Goal: Task Accomplishment & Management: Use online tool/utility

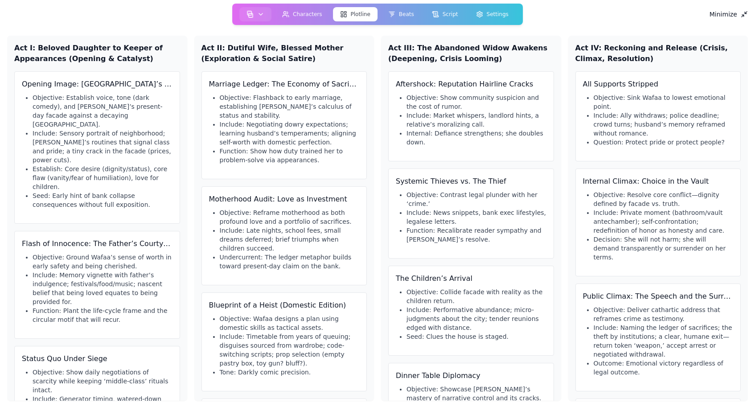
scroll to position [361, 0]
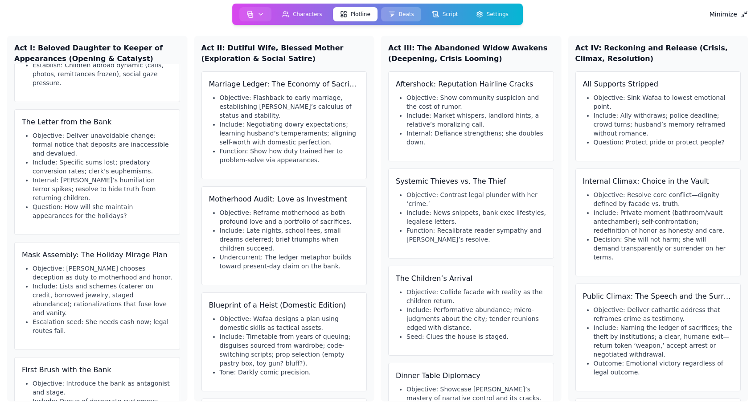
click at [399, 13] on button "Beats" at bounding box center [401, 14] width 40 height 14
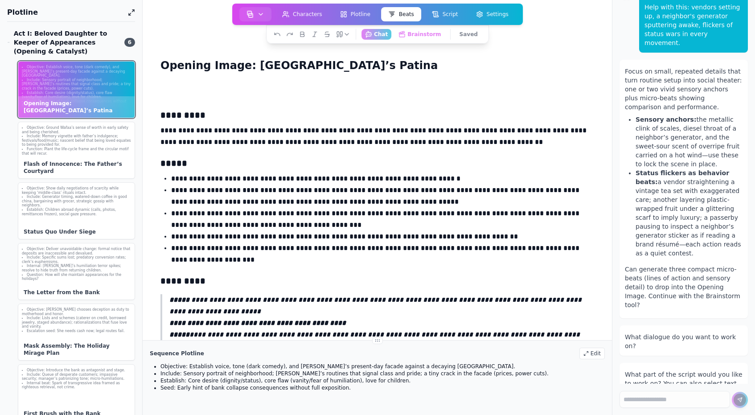
scroll to position [419, 0]
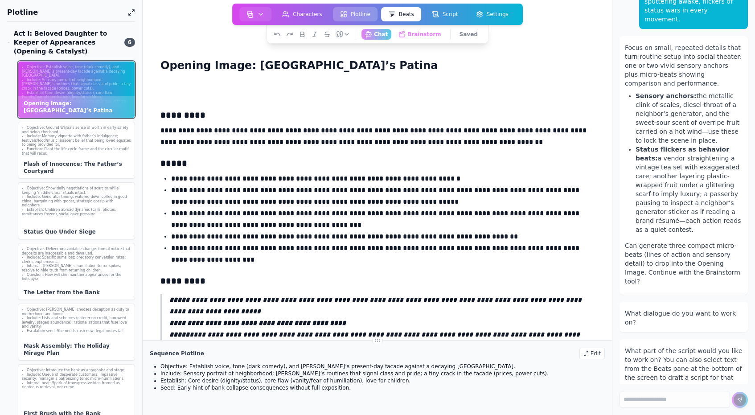
click at [351, 12] on button "Plotline" at bounding box center [355, 14] width 45 height 14
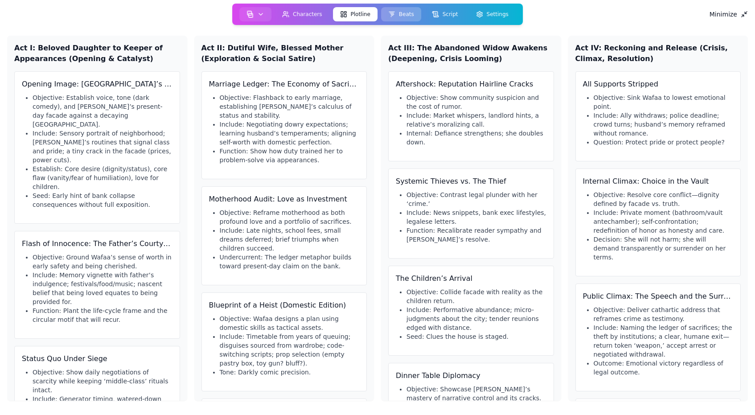
click at [401, 14] on button "Beats" at bounding box center [401, 14] width 40 height 14
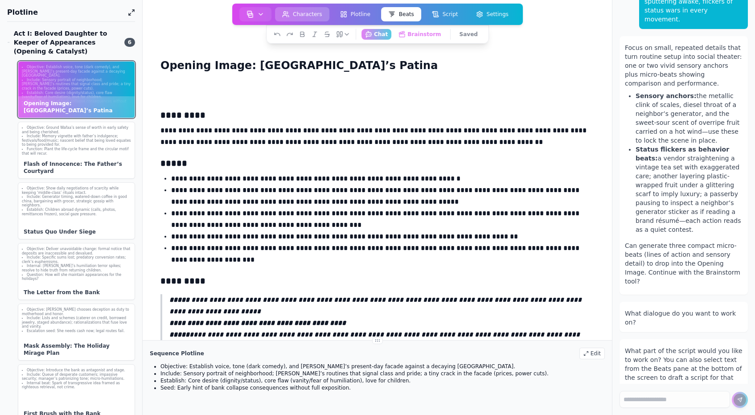
click at [305, 14] on button "Characters" at bounding box center [302, 14] width 54 height 14
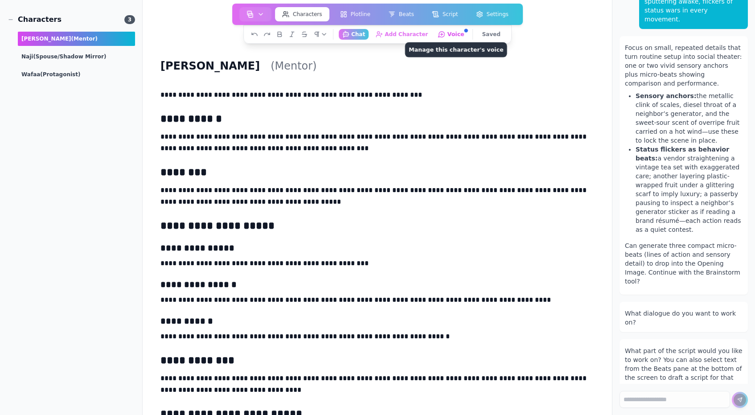
click at [452, 37] on button "Voice Manage this character's voice" at bounding box center [452, 34] width 34 height 11
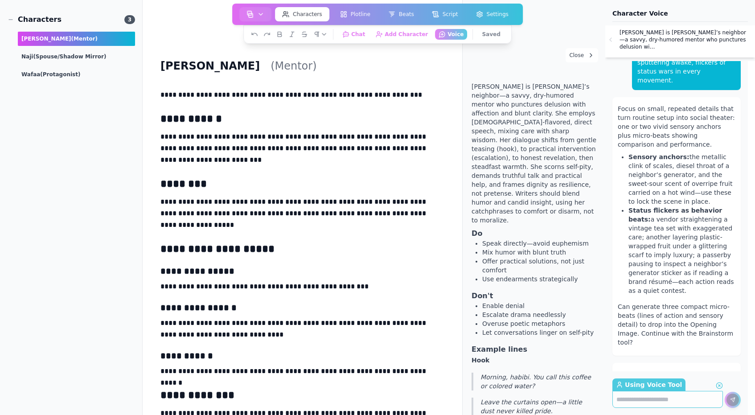
click at [539, 144] on span "Samira is Wafaa’s neighbor—a savvy, dry-humored mentor who punctures delusion w…" at bounding box center [534, 153] width 125 height 143
click at [539, 151] on span "Samira is Wafaa’s neighbor—a savvy, dry-humored mentor who punctures delusion w…" at bounding box center [534, 153] width 125 height 143
click at [547, 155] on span "Samira is Wafaa’s neighbor—a savvy, dry-humored mentor who punctures delusion w…" at bounding box center [534, 153] width 125 height 143
click at [507, 201] on span "Samira is Wafaa’s neighbor—a savvy, dry-humored mentor who punctures delusion w…" at bounding box center [534, 153] width 125 height 143
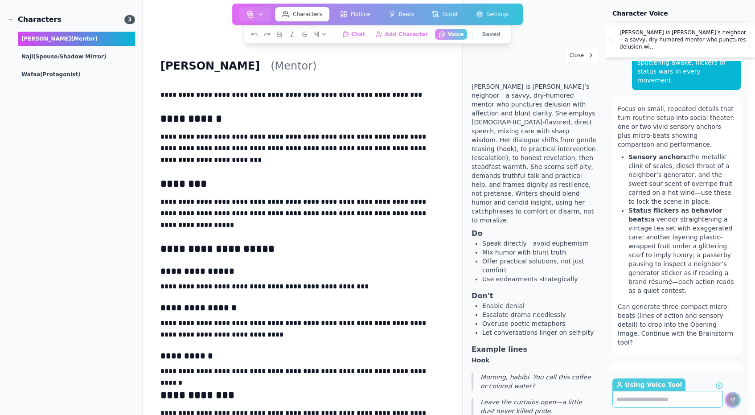
click at [494, 202] on span "Samira is Wafaa’s neighbor—a savvy, dry-humored mentor who punctures delusion w…" at bounding box center [534, 153] width 125 height 143
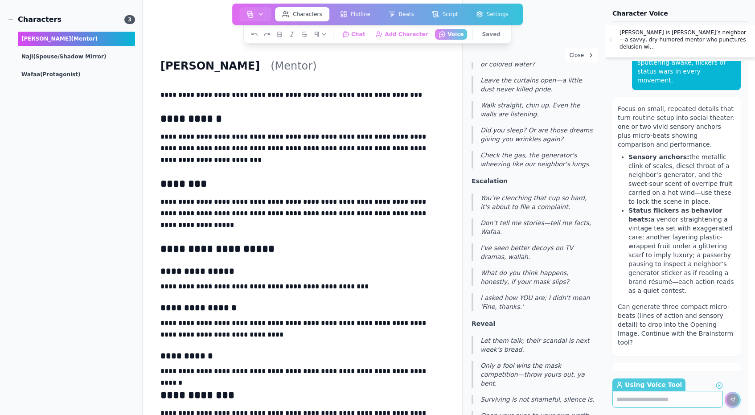
scroll to position [325, 0]
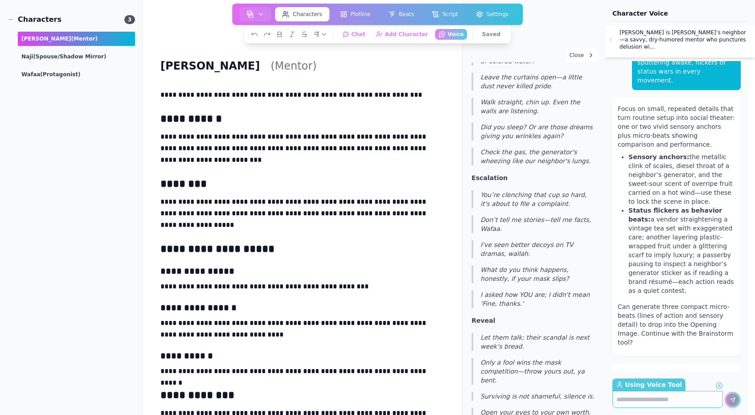
click at [522, 265] on blockquote "What do you think happens, honestly, if your mask slips?" at bounding box center [534, 274] width 125 height 18
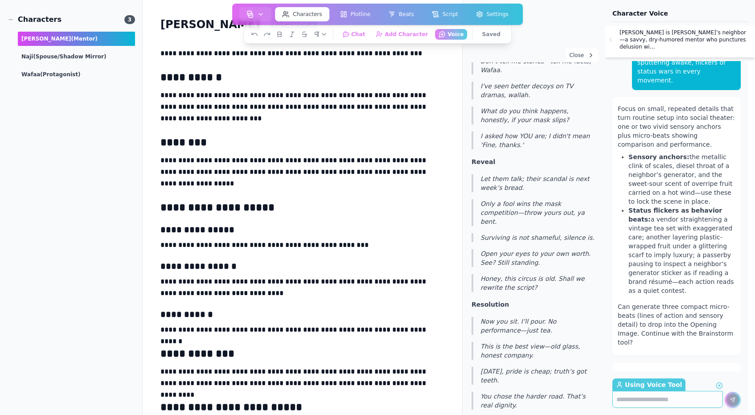
scroll to position [0, 0]
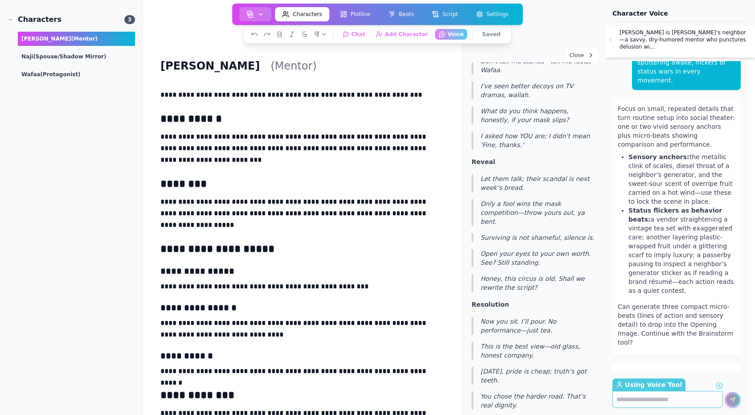
click at [267, 14] on button "button" at bounding box center [255, 14] width 32 height 14
click at [264, 15] on icon "button" at bounding box center [260, 14] width 7 height 7
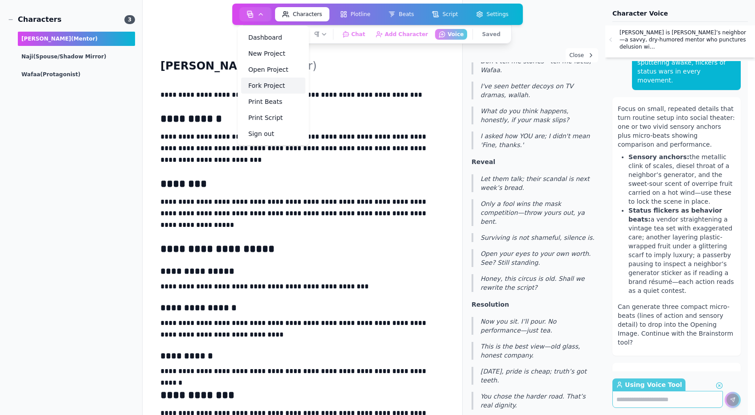
click at [276, 88] on link "Fork Project" at bounding box center [273, 86] width 64 height 16
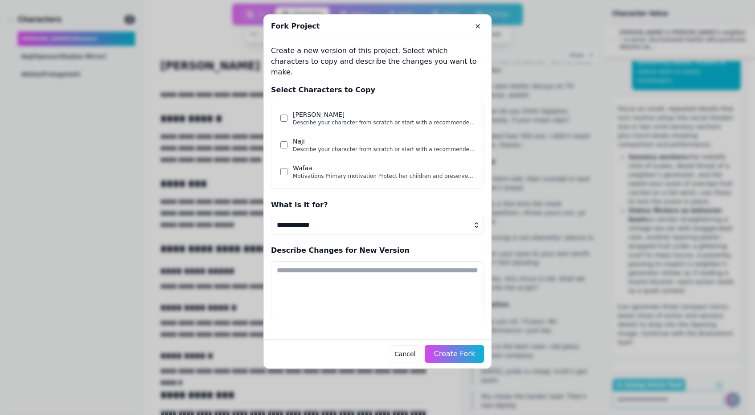
click at [370, 217] on select "**********" at bounding box center [377, 225] width 213 height 19
select select "**"
click at [271, 216] on select "**********" at bounding box center [377, 225] width 213 height 19
click at [458, 350] on span "Create Fork" at bounding box center [454, 354] width 43 height 9
drag, startPoint x: 387, startPoint y: 30, endPoint x: 322, endPoint y: 42, distance: 66.3
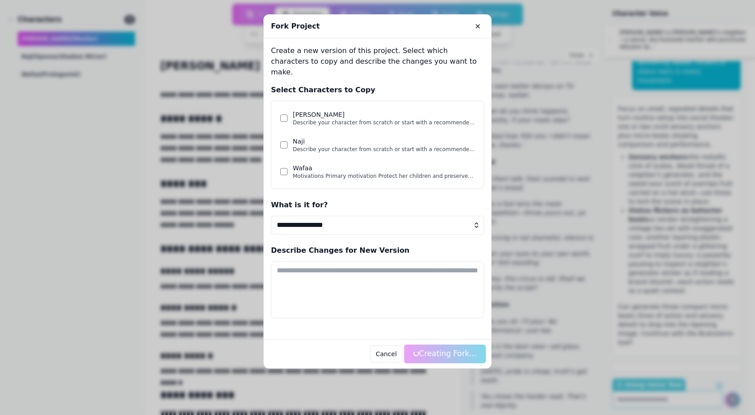
click at [322, 42] on div "**********" at bounding box center [377, 191] width 228 height 354
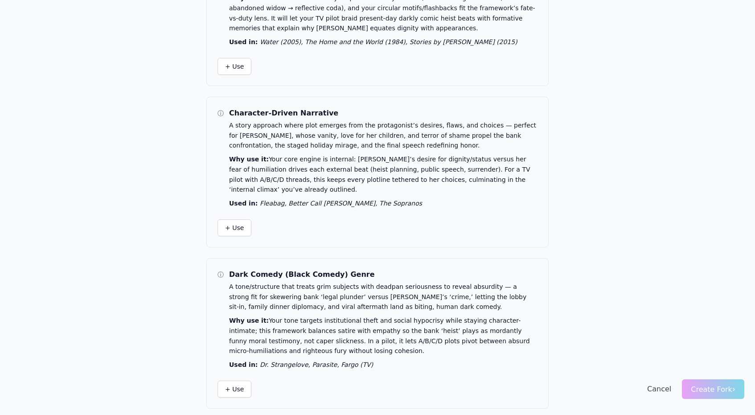
scroll to position [152, 0]
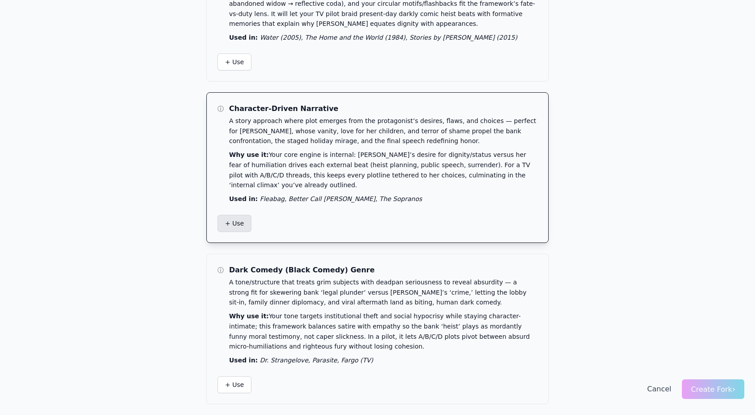
click at [233, 224] on span "+ Use" at bounding box center [234, 223] width 19 height 9
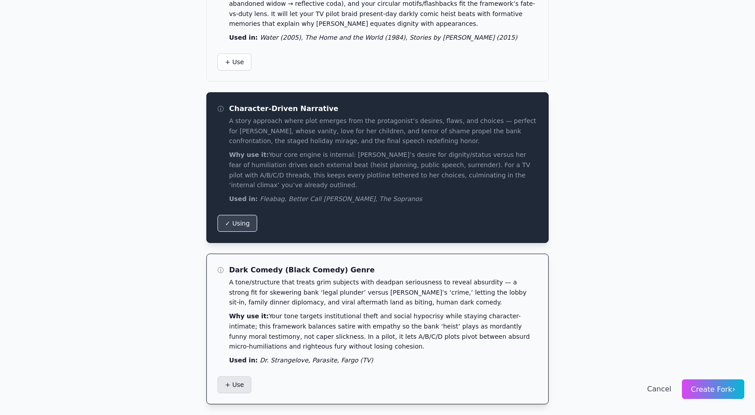
click at [242, 381] on span "+ Use" at bounding box center [234, 384] width 19 height 9
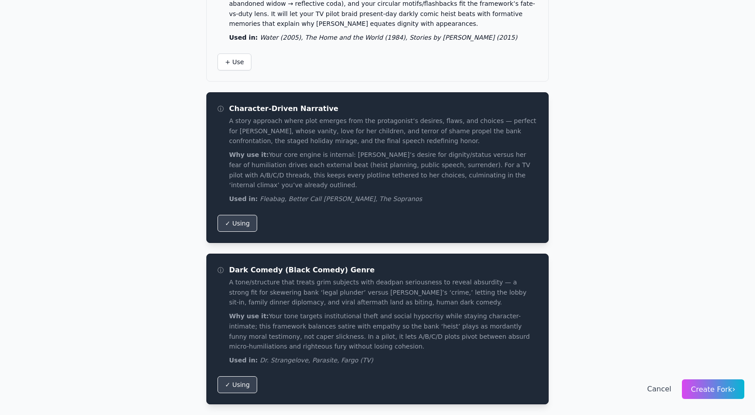
click at [697, 389] on span "Create Fork ›" at bounding box center [713, 389] width 45 height 8
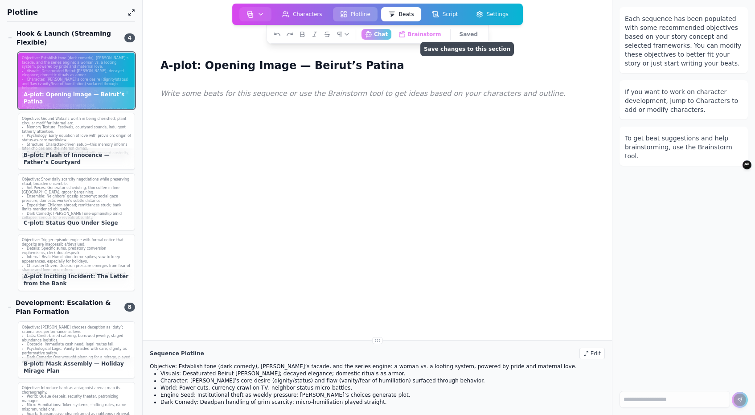
click at [357, 15] on button "Plotline" at bounding box center [355, 14] width 45 height 14
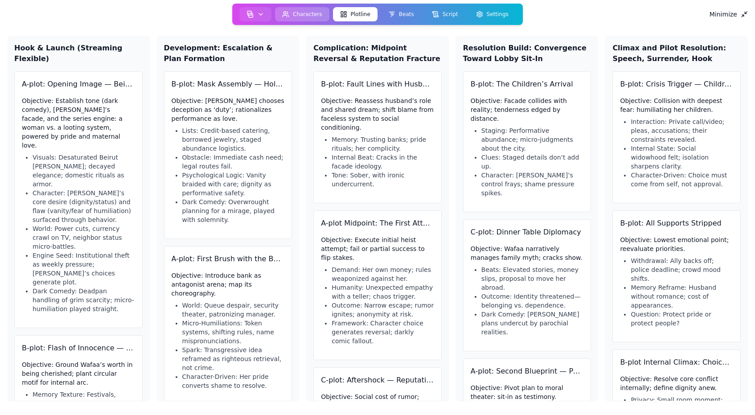
click at [308, 17] on button "Characters" at bounding box center [302, 14] width 54 height 14
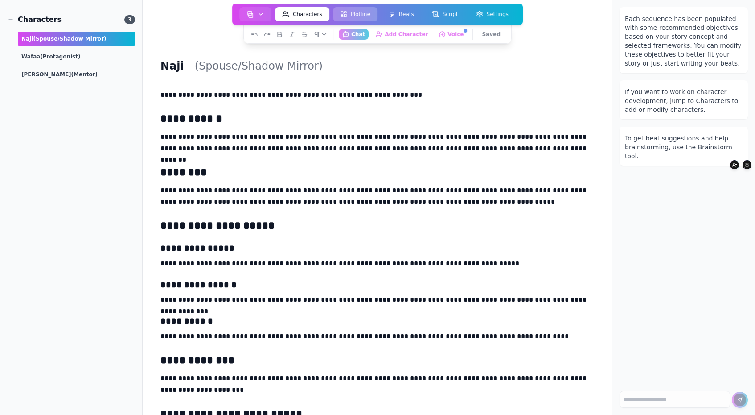
click at [350, 16] on button "Plotline" at bounding box center [355, 14] width 45 height 14
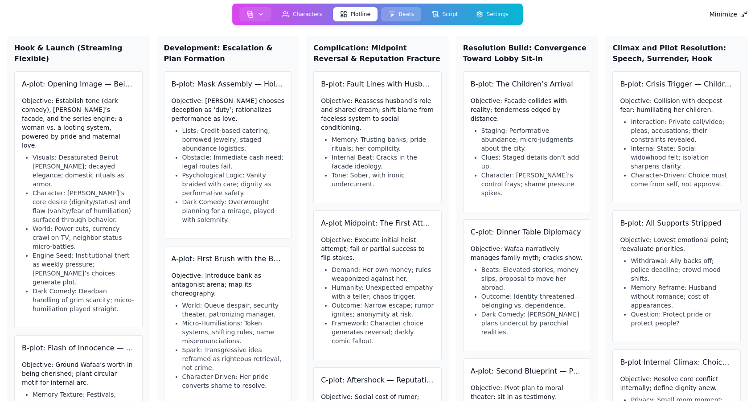
click at [391, 12] on icon at bounding box center [391, 12] width 5 height 0
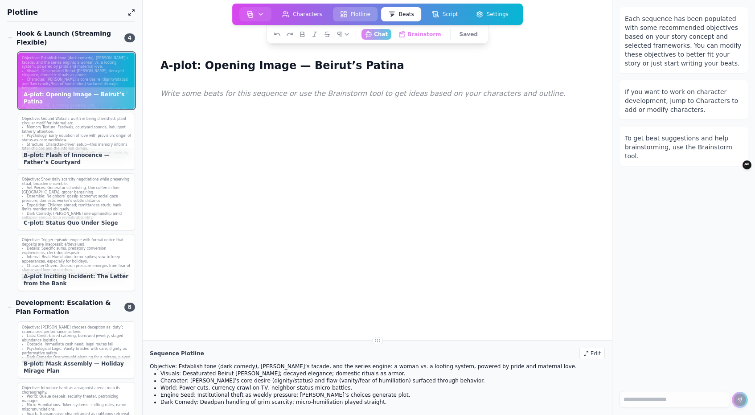
click at [351, 17] on button "Plotline" at bounding box center [355, 14] width 45 height 14
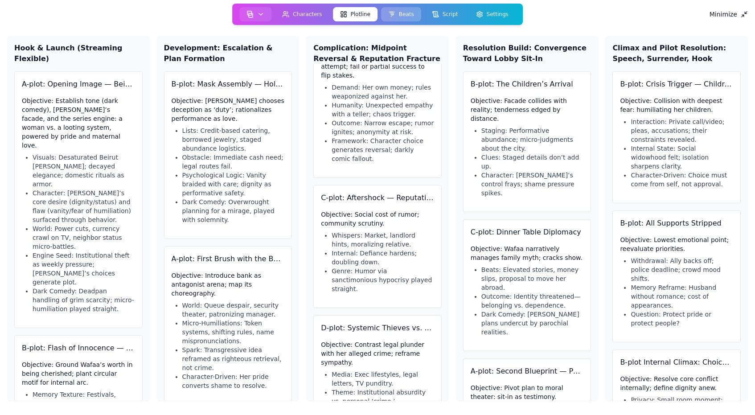
click at [403, 13] on button "Beats" at bounding box center [401, 14] width 40 height 14
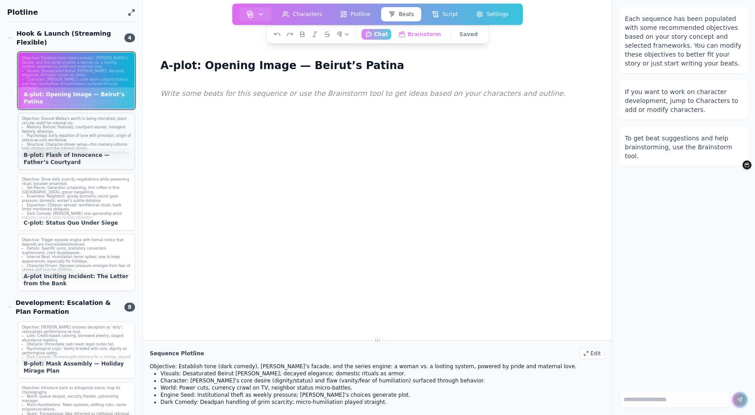
click at [95, 140] on li "Psychology: Early equation of love with provision; origin of status-as-care wor…" at bounding box center [76, 138] width 109 height 8
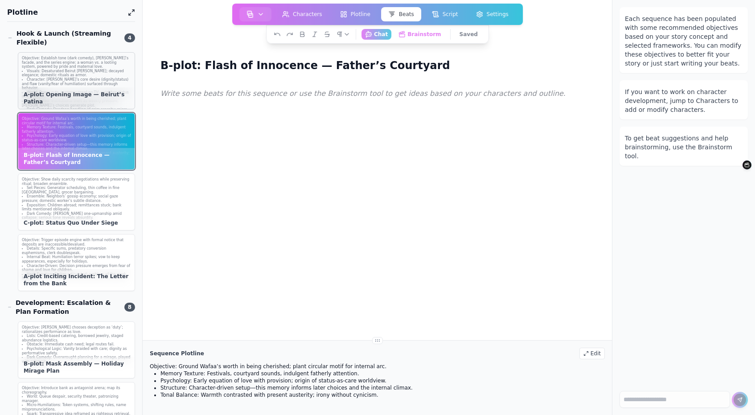
click at [88, 91] on li "World: Power cuts, currency crawl on TV, neighbor status micro-battles." at bounding box center [76, 95] width 109 height 8
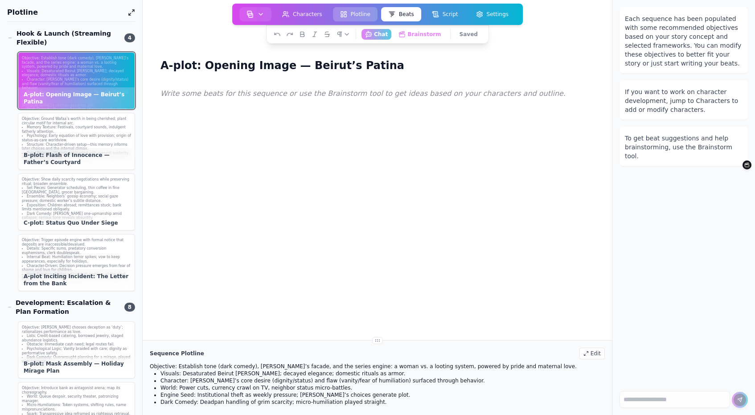
click at [354, 17] on button "Plotline" at bounding box center [355, 14] width 45 height 14
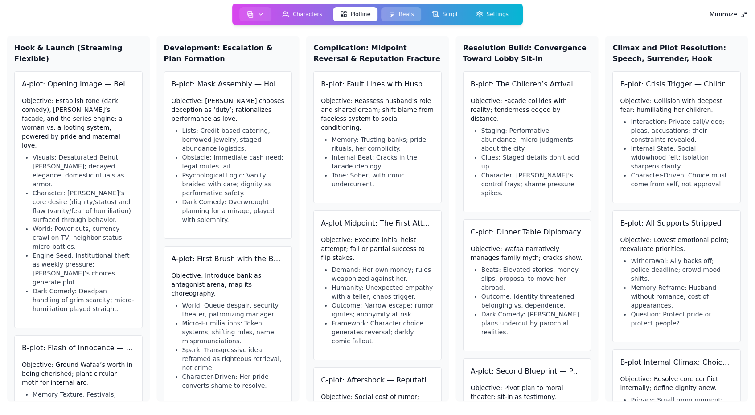
click at [401, 14] on button "Beats" at bounding box center [401, 14] width 40 height 14
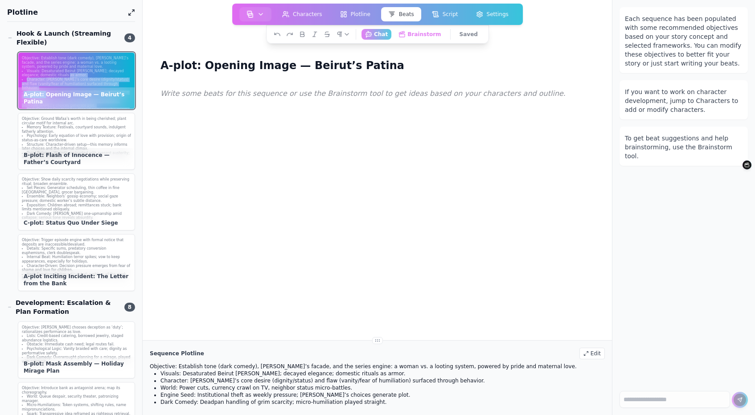
drag, startPoint x: 83, startPoint y: 76, endPoint x: 43, endPoint y: 102, distance: 48.1
click at [43, 102] on div "Objective: Establish tone (dark comedy), [PERSON_NAME]’s facade, and the series…" at bounding box center [76, 80] width 117 height 57
click at [83, 72] on li "Visuals: Desaturated Beirut [PERSON_NAME]; decayed elegance; domestic rituals a…" at bounding box center [76, 73] width 109 height 8
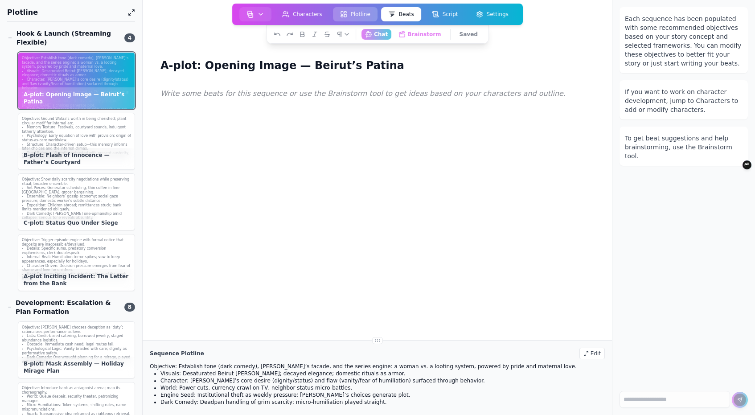
click at [356, 16] on button "Plotline" at bounding box center [355, 14] width 45 height 14
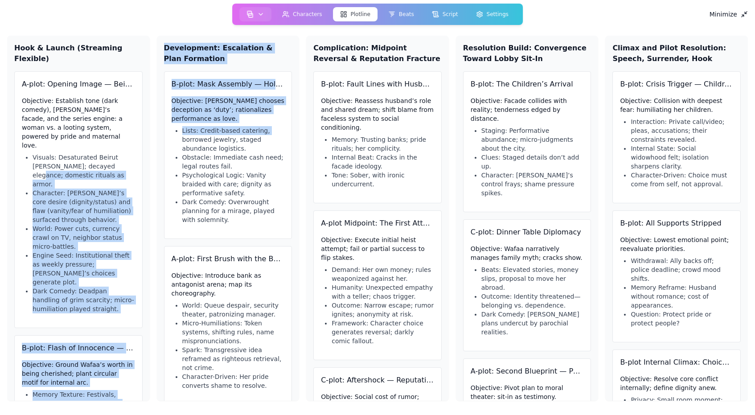
drag, startPoint x: 102, startPoint y: 144, endPoint x: 153, endPoint y: 140, distance: 50.9
click at [153, 141] on div "Hook & Launch (Streaming Flexible) A-plot: Opening Image — Beirut’s Patina Obje…" at bounding box center [377, 218] width 741 height 379
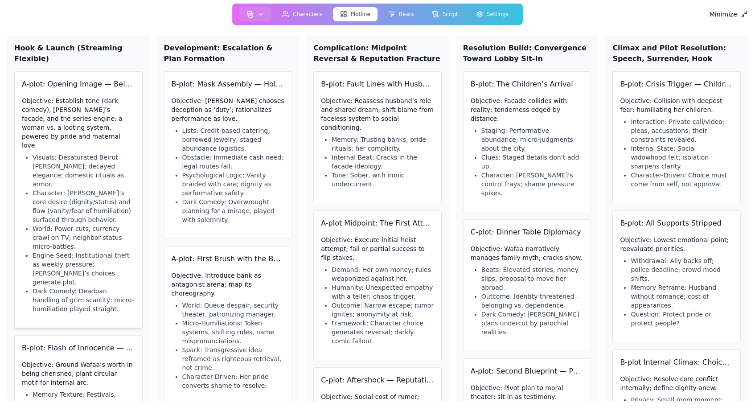
click at [141, 90] on div "A-plot: Opening Image — Beirut’s Patina Objective: Establish tone (dark comedy)…" at bounding box center [78, 199] width 128 height 257
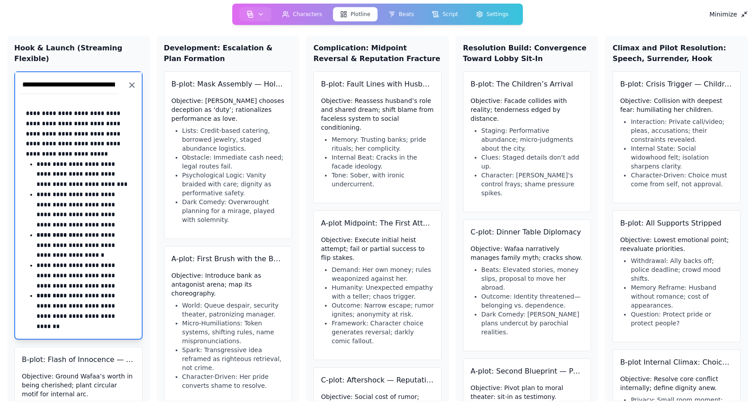
click at [120, 72] on div "**********" at bounding box center [78, 84] width 127 height 25
click at [156, 217] on div "**********" at bounding box center [377, 218] width 741 height 379
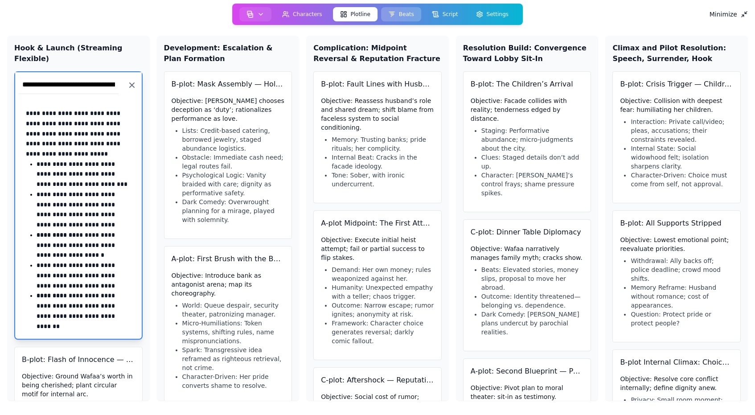
click at [391, 16] on icon at bounding box center [391, 14] width 7 height 7
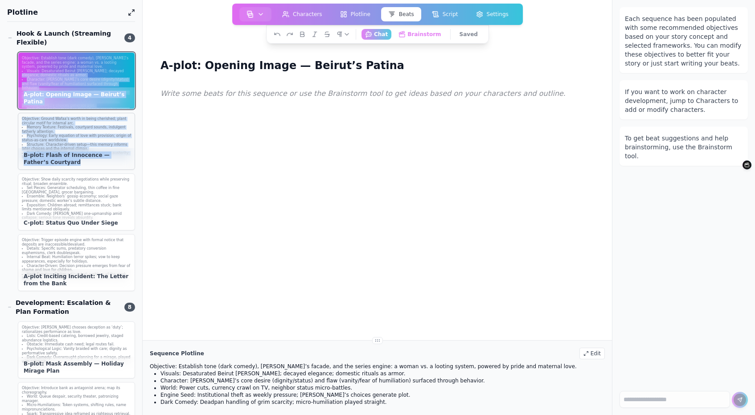
drag, startPoint x: 123, startPoint y: 70, endPoint x: 108, endPoint y: 165, distance: 96.2
click at [108, 165] on div "Objective: Establish tone (dark comedy), [PERSON_NAME]’s facade, and the series…" at bounding box center [71, 171] width 128 height 239
click at [125, 74] on li "Visuals: Desaturated Beirut [PERSON_NAME]; decayed elegance; domestic rituals a…" at bounding box center [76, 73] width 109 height 8
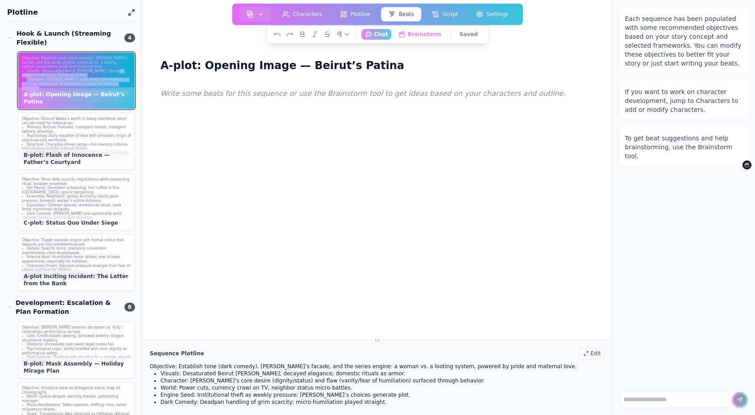
drag, startPoint x: 114, startPoint y: 69, endPoint x: 138, endPoint y: 88, distance: 30.8
click at [138, 89] on div "Plotline Hook & Launch (Streaming Flexible) 4 Objective: Establish tone (dark c…" at bounding box center [71, 207] width 142 height 415
click at [191, 127] on div at bounding box center [377, 292] width 441 height 415
